Goal: Transaction & Acquisition: Purchase product/service

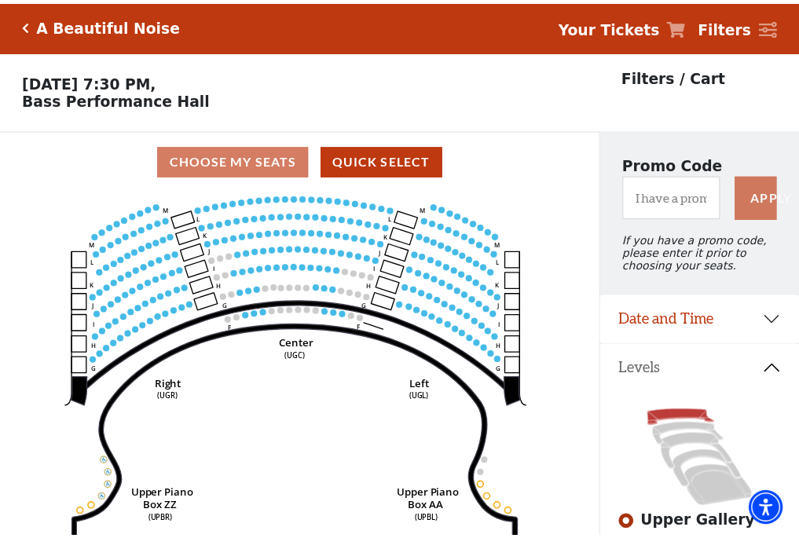
scroll to position [73, 0]
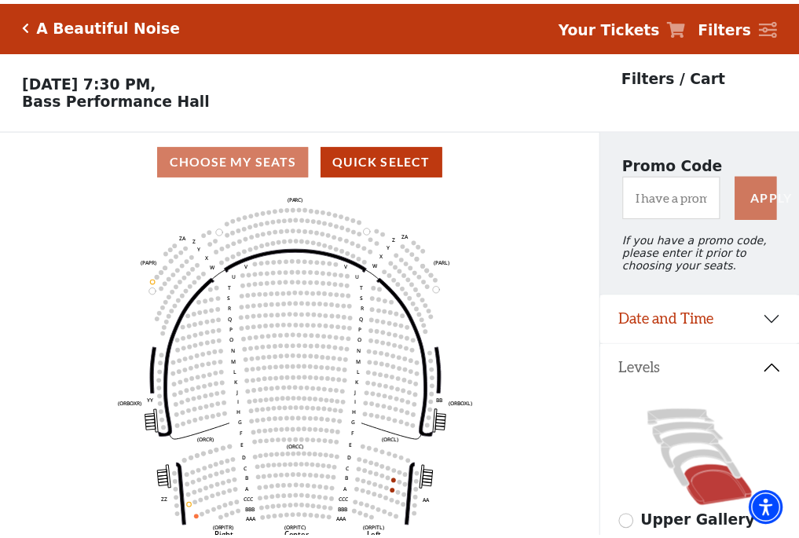
scroll to position [73, 0]
